Goal: Task Accomplishment & Management: Complete application form

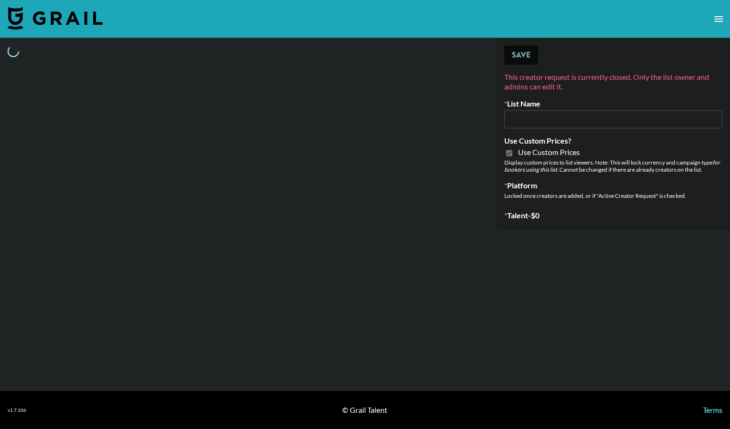
type input "LISEN Watch"
checkbox input "true"
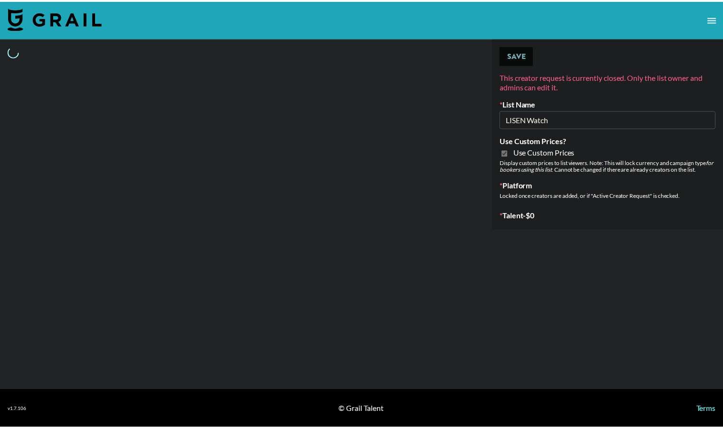
select select "Brand"
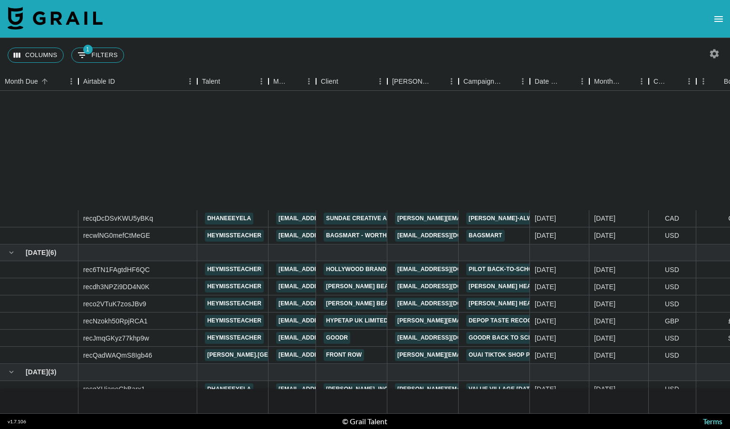
scroll to position [163, 0]
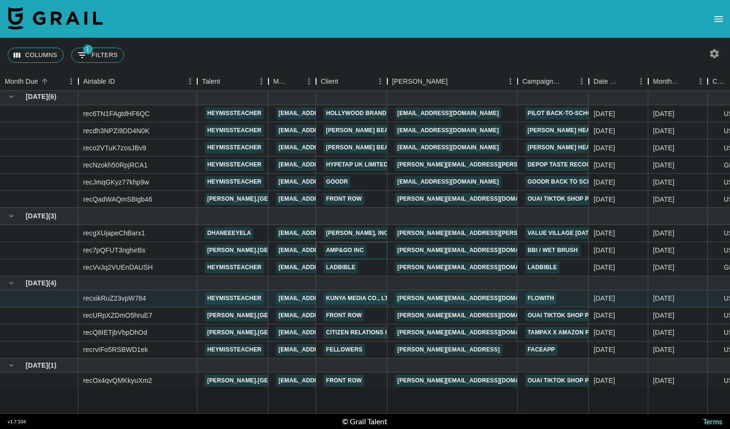
drag, startPoint x: 457, startPoint y: 79, endPoint x: 518, endPoint y: 82, distance: 61.3
click at [518, 82] on div "Booker" at bounding box center [517, 81] width 11 height 19
drag, startPoint x: 480, startPoint y: 243, endPoint x: 394, endPoint y: 244, distance: 85.5
click at [394, 244] on div "ana@ampandgo.com" at bounding box center [453, 250] width 133 height 17
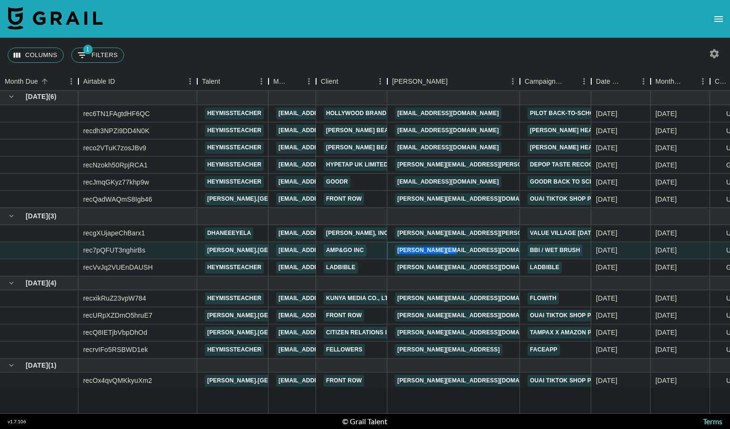
copy link "ana@ampandgo.com"
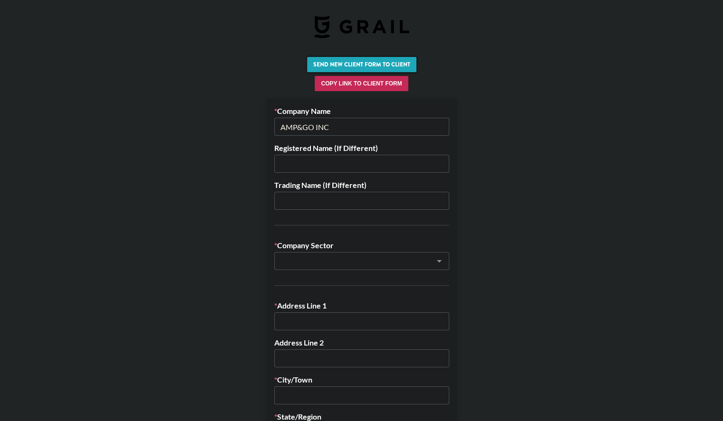
click at [375, 62] on button "Send New Client Form to Client" at bounding box center [361, 64] width 109 height 15
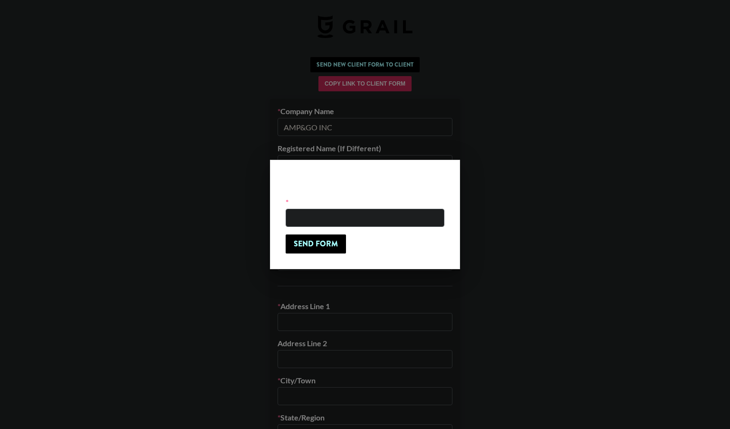
click at [344, 214] on input "email" at bounding box center [365, 218] width 159 height 18
paste input "ana@ampandgo.com"
type input "ana@ampandgo.com"
click at [319, 239] on input "Send Form" at bounding box center [316, 243] width 60 height 19
